Goal: Navigation & Orientation: Find specific page/section

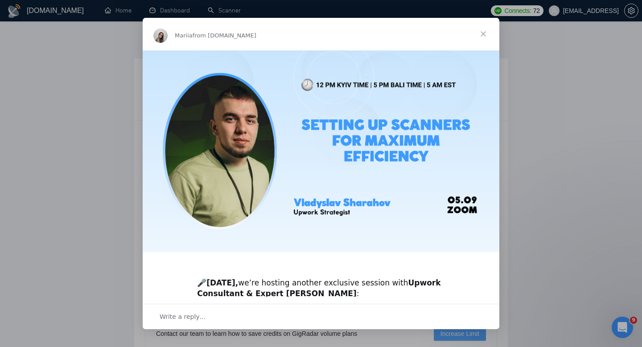
click at [486, 30] on span "Close" at bounding box center [484, 34] width 32 height 32
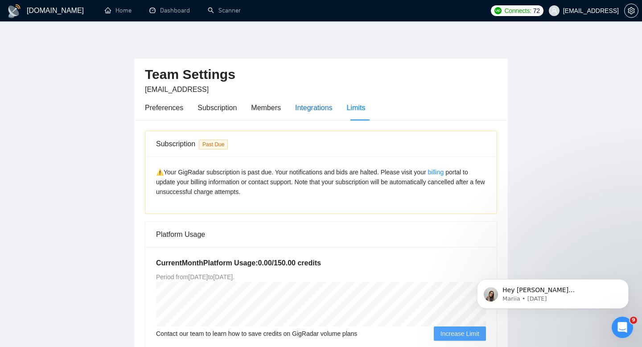
click at [310, 109] on div "Integrations" at bounding box center [313, 107] width 37 height 11
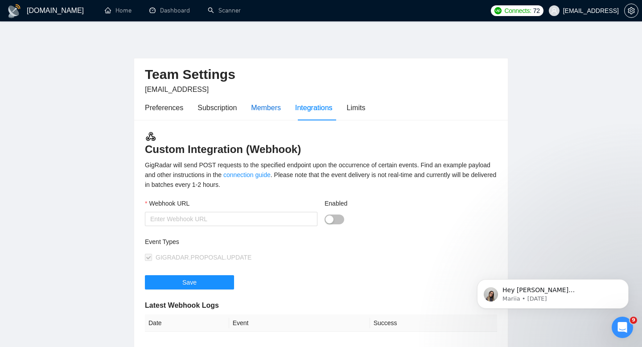
click at [279, 108] on div "Members" at bounding box center [266, 107] width 30 height 11
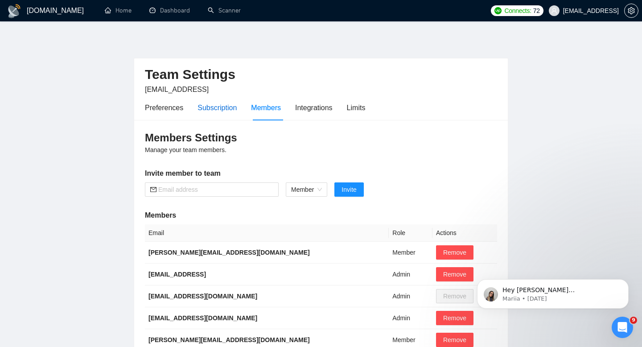
click at [227, 108] on div "Subscription" at bounding box center [217, 107] width 39 height 11
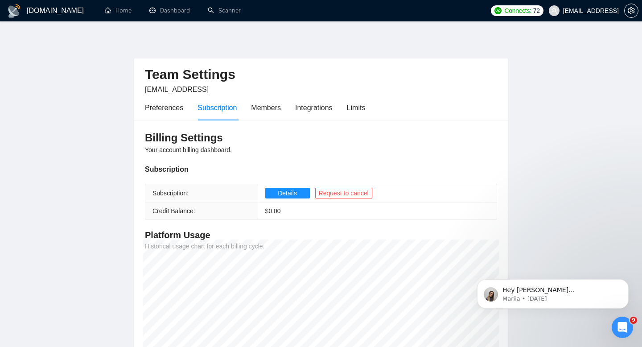
click at [373, 109] on div "Preferences Subscription Members Integrations Limits" at bounding box center [321, 107] width 352 height 25
click at [363, 108] on div "Limits" at bounding box center [356, 107] width 19 height 11
